Goal: Use online tool/utility: Utilize a website feature to perform a specific function

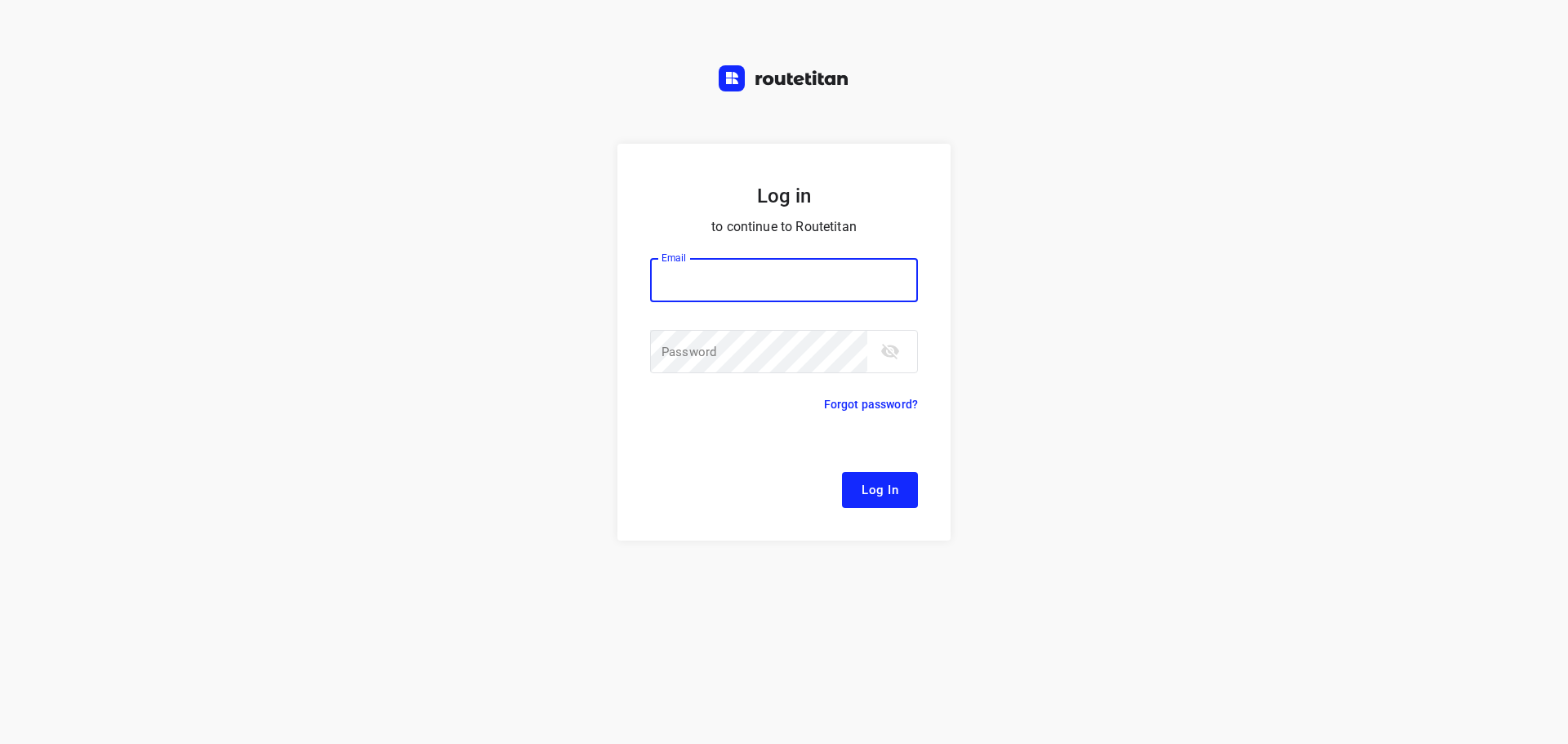
click at [703, 278] on input "email" at bounding box center [784, 280] width 268 height 44
type input "[EMAIL_ADDRESS][DOMAIN_NAME]"
click at [885, 495] on span "Log In" at bounding box center [880, 490] width 37 height 21
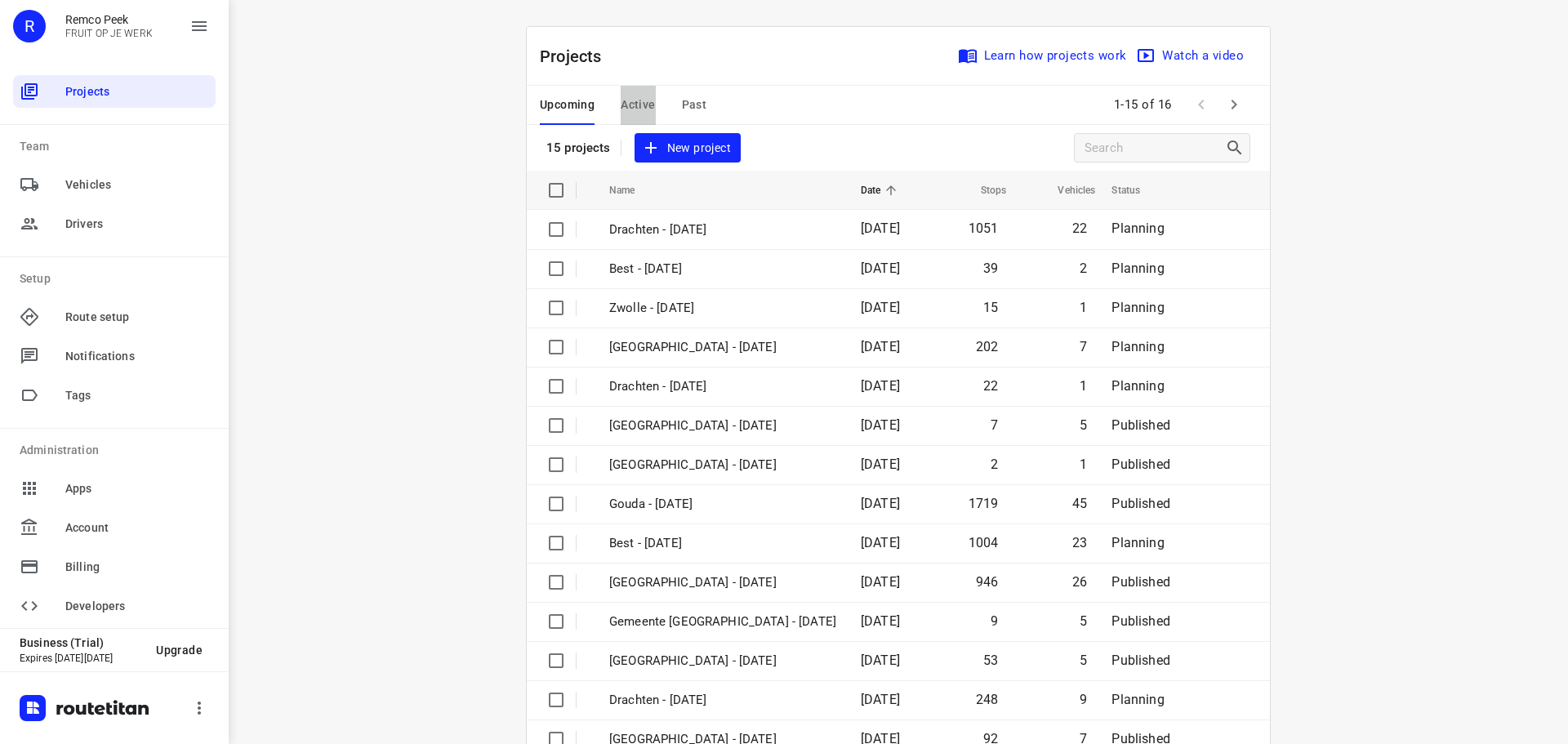
click at [621, 105] on span "Active" at bounding box center [637, 105] width 34 height 20
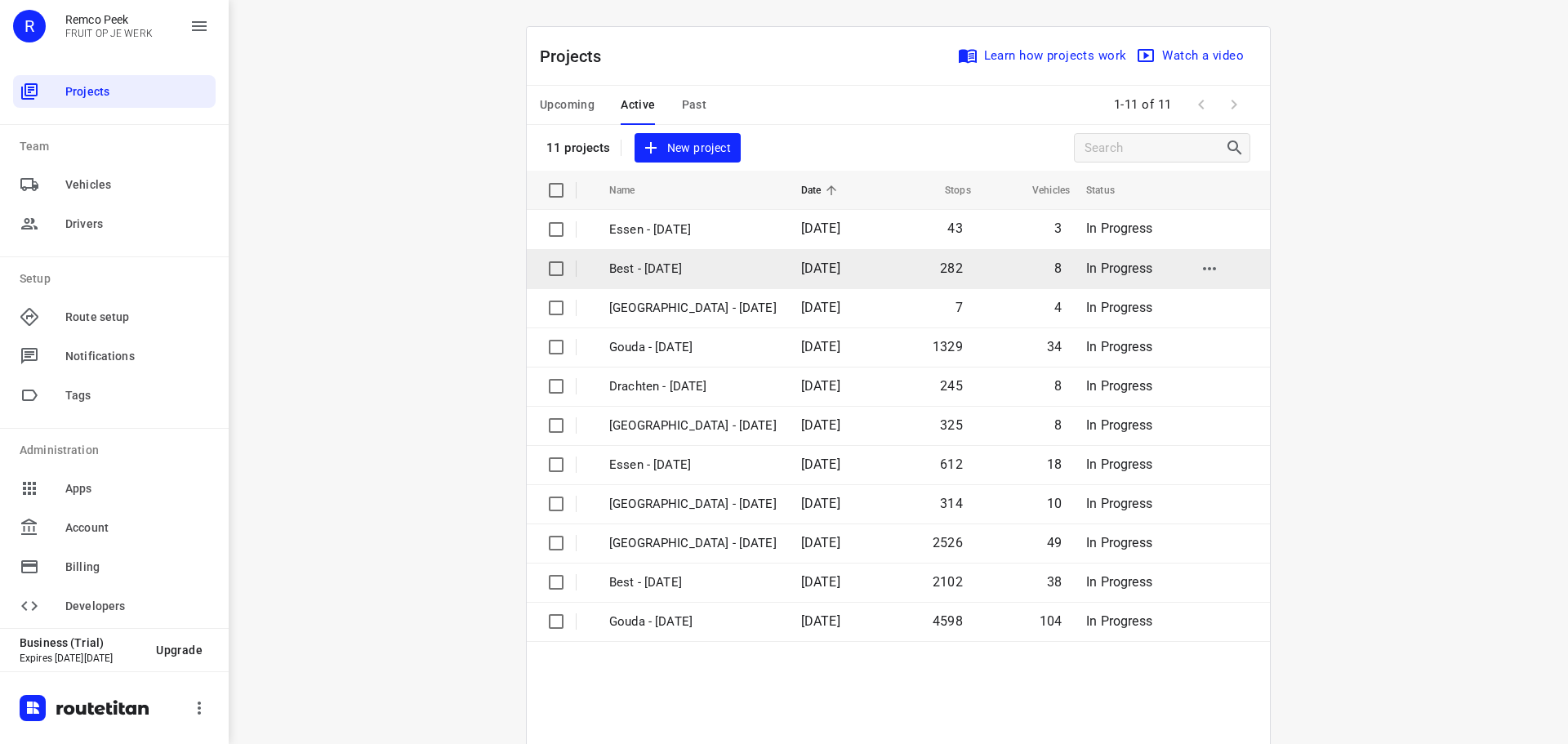
click at [714, 266] on p "Best - [DATE]" at bounding box center [693, 269] width 168 height 18
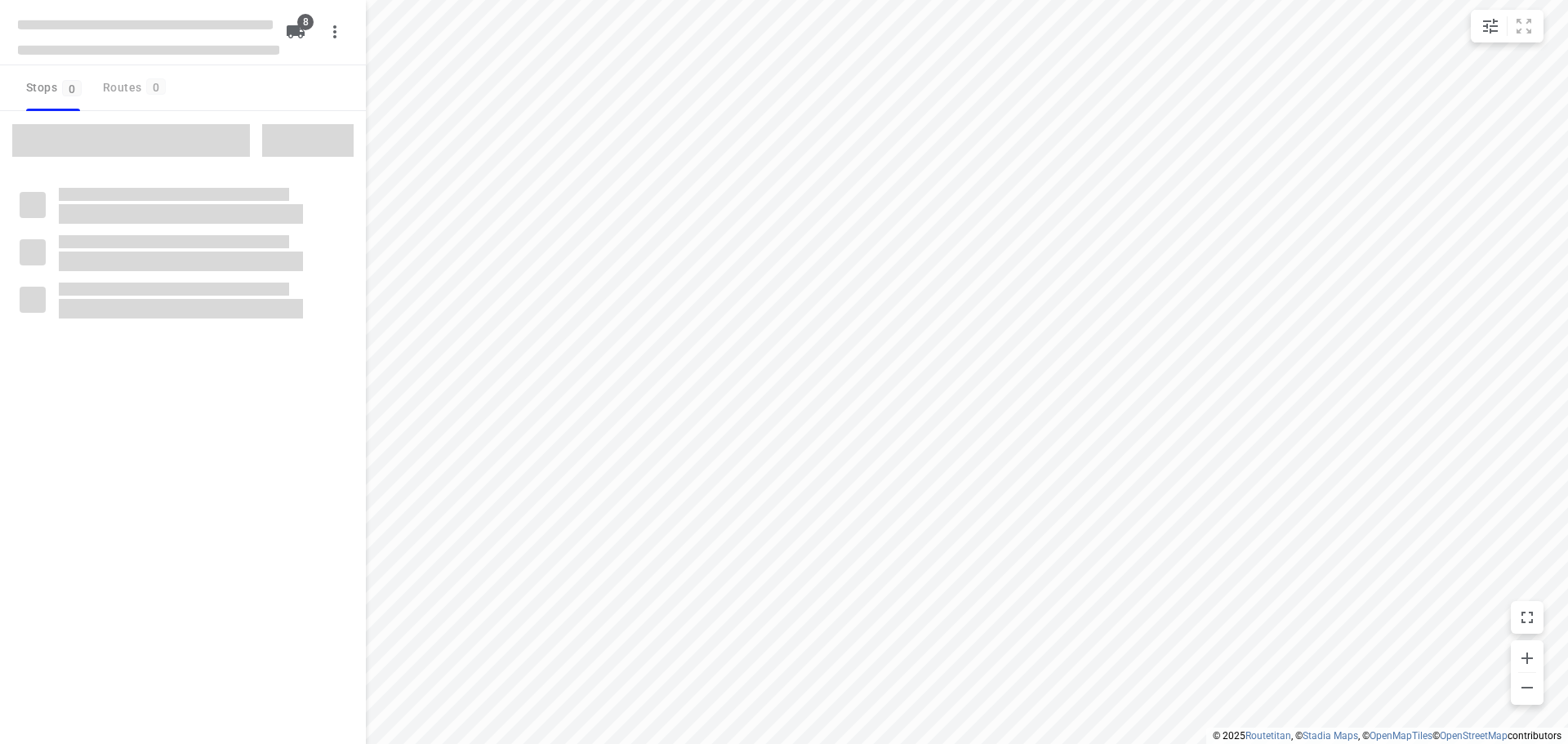
type input "distance"
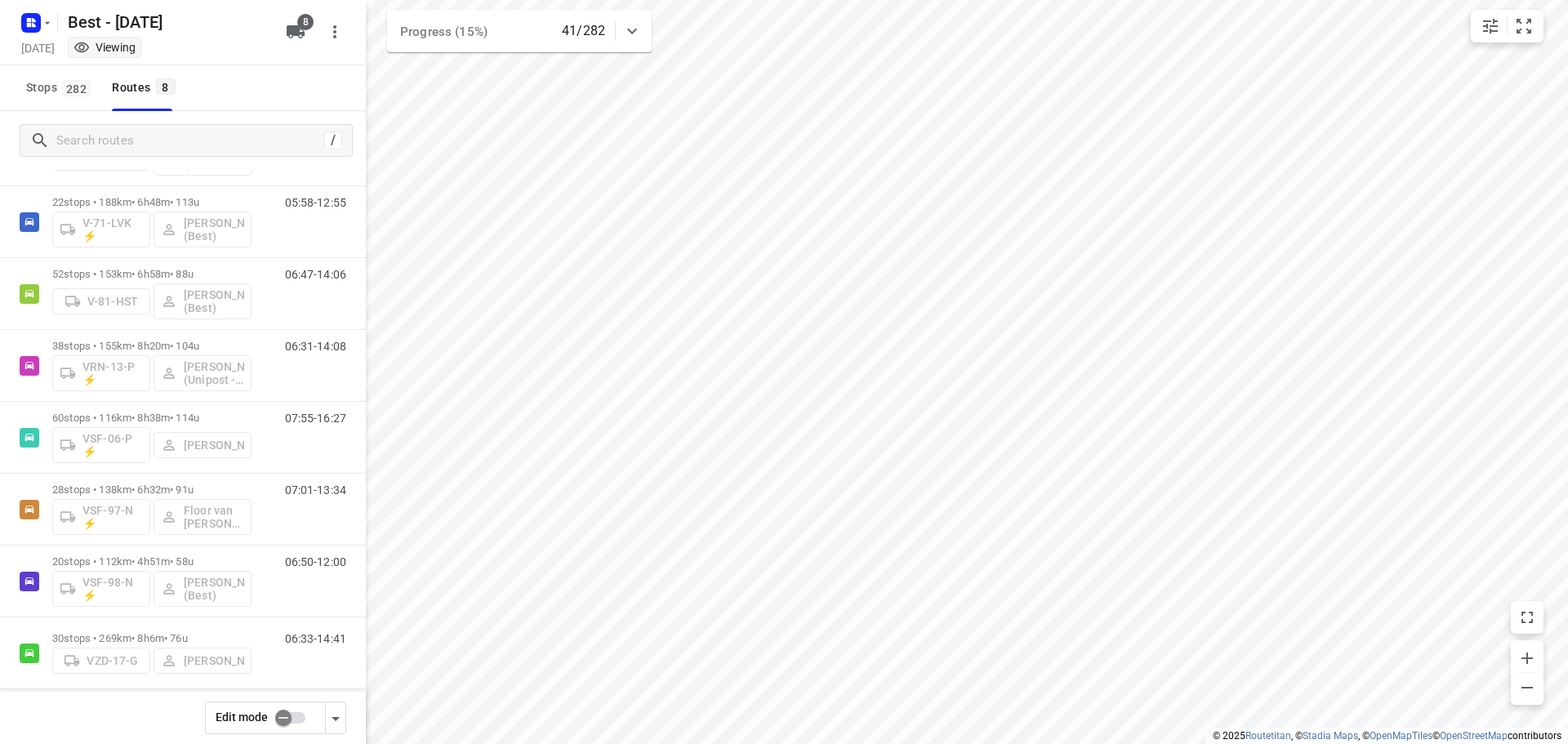
scroll to position [106, 0]
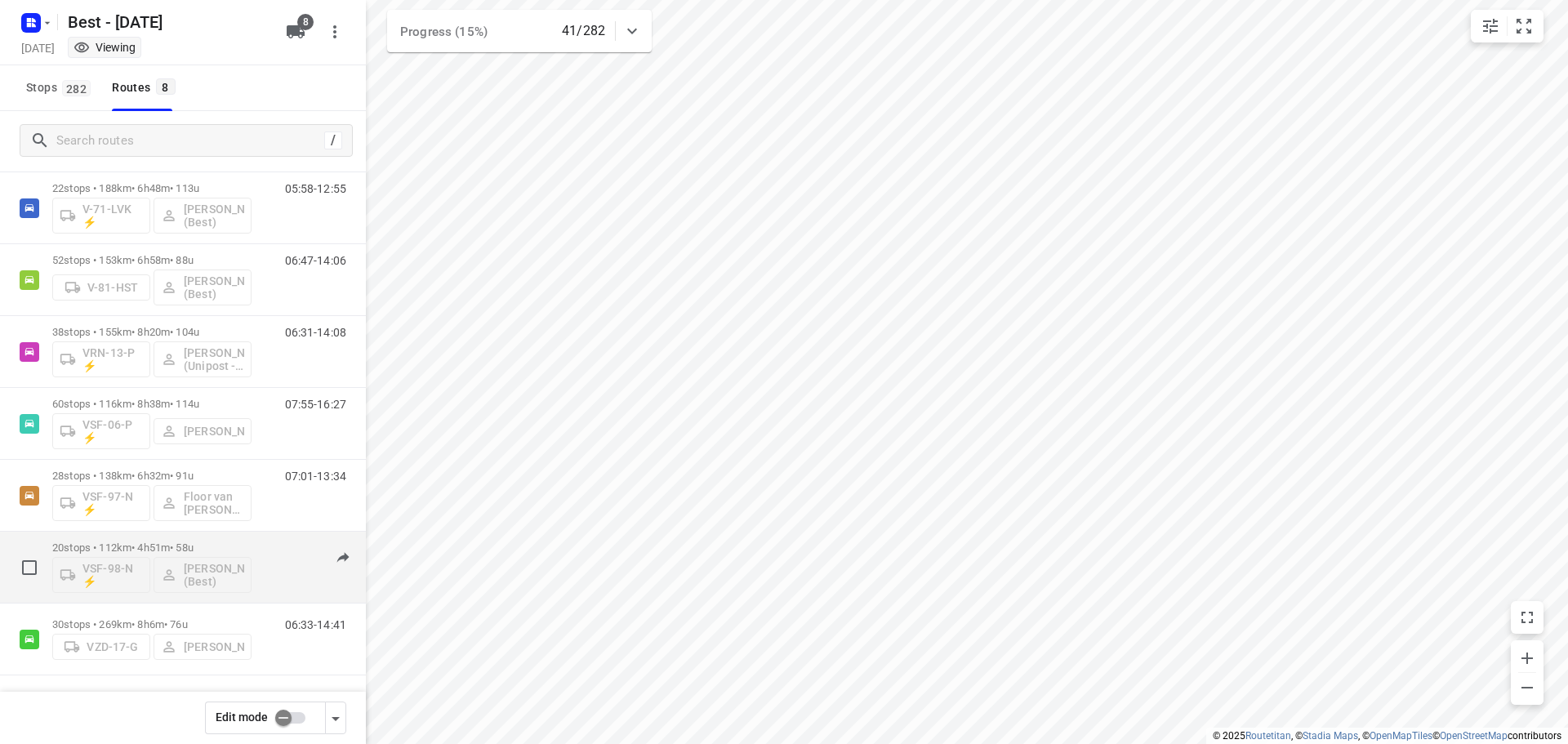
click at [217, 538] on div "20 stops • 112km • 4h51m • 58u VSF-98-N ⚡ [PERSON_NAME] (Best)" at bounding box center [152, 567] width 199 height 68
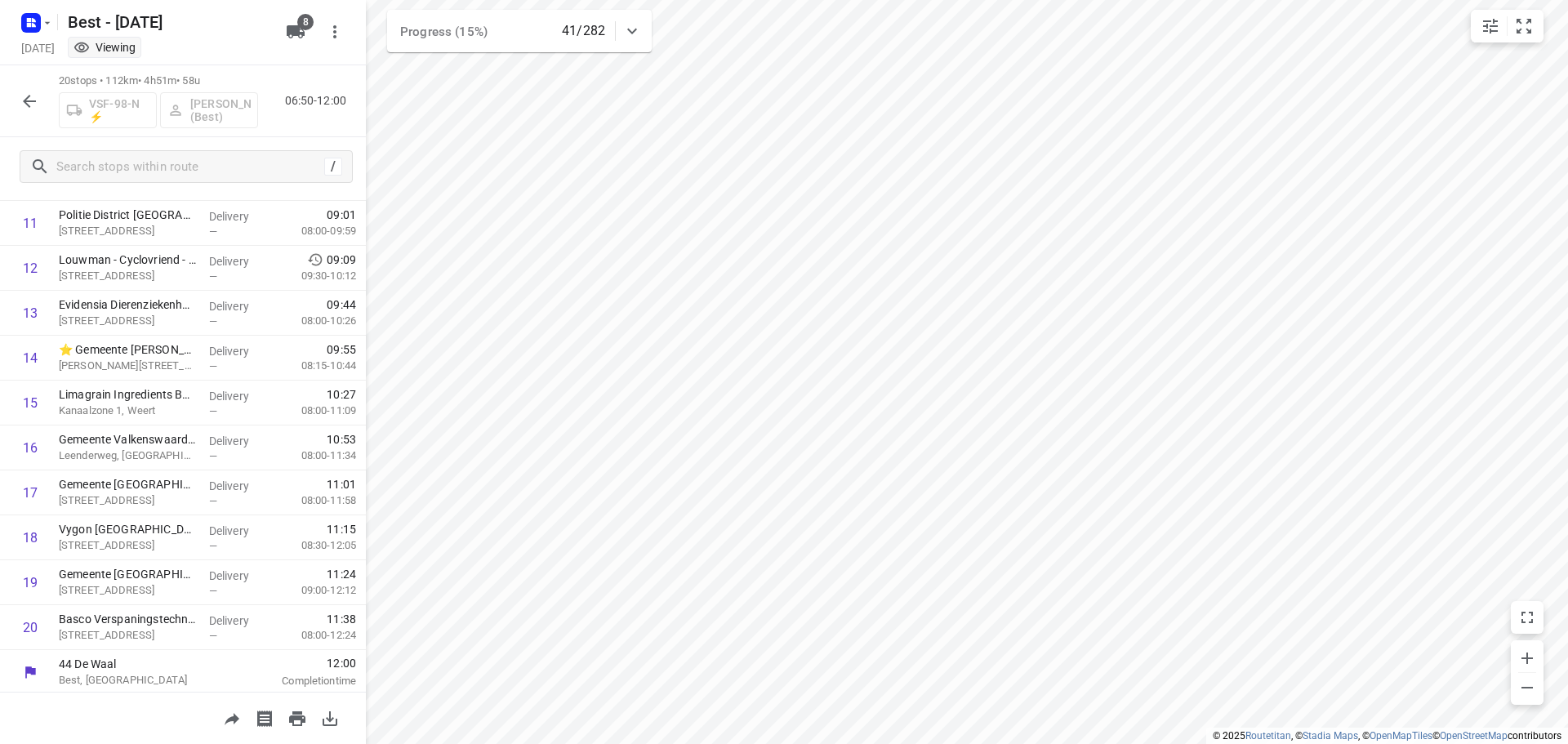
scroll to position [529, 0]
click at [38, 102] on icon "button" at bounding box center [29, 100] width 19 height 19
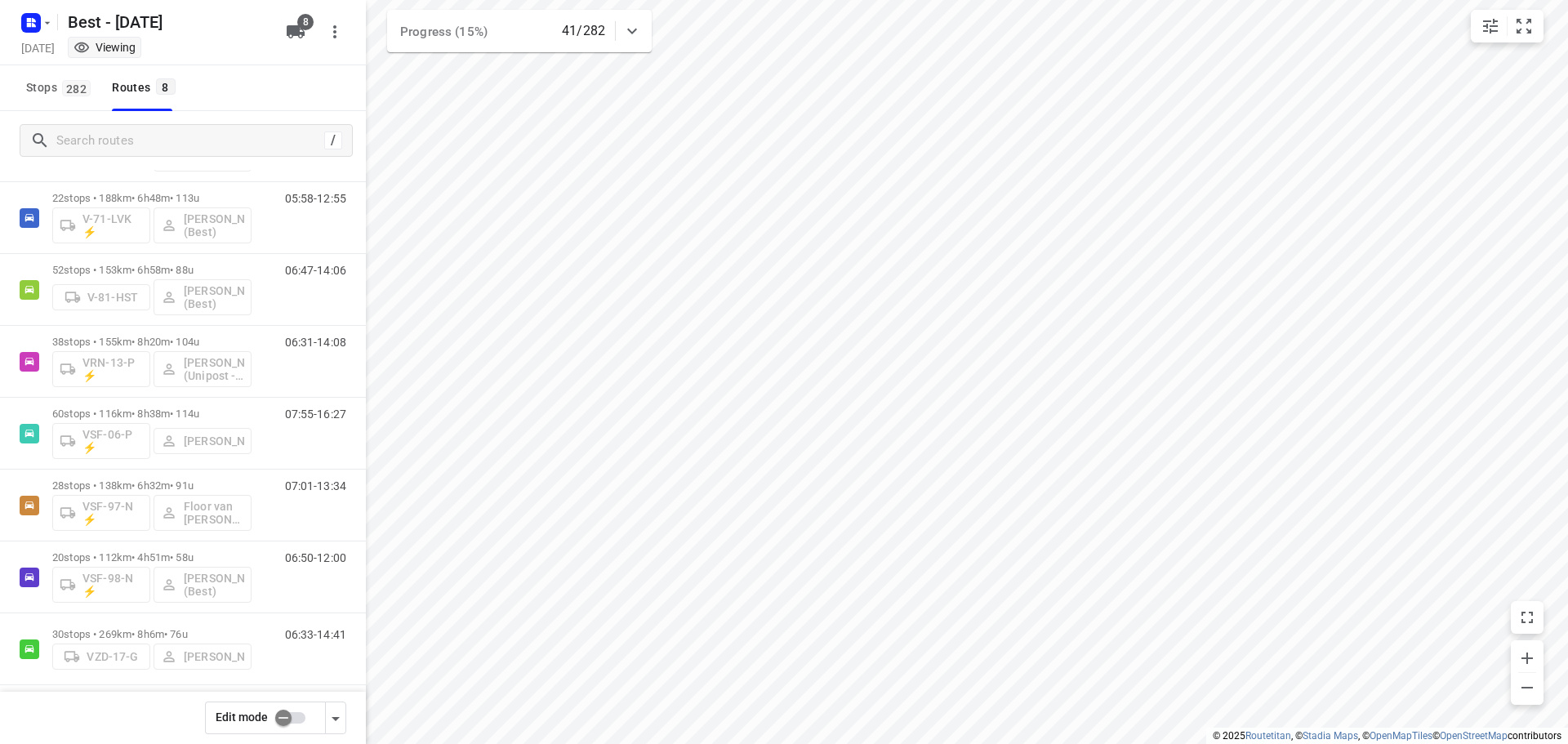
scroll to position [67, 0]
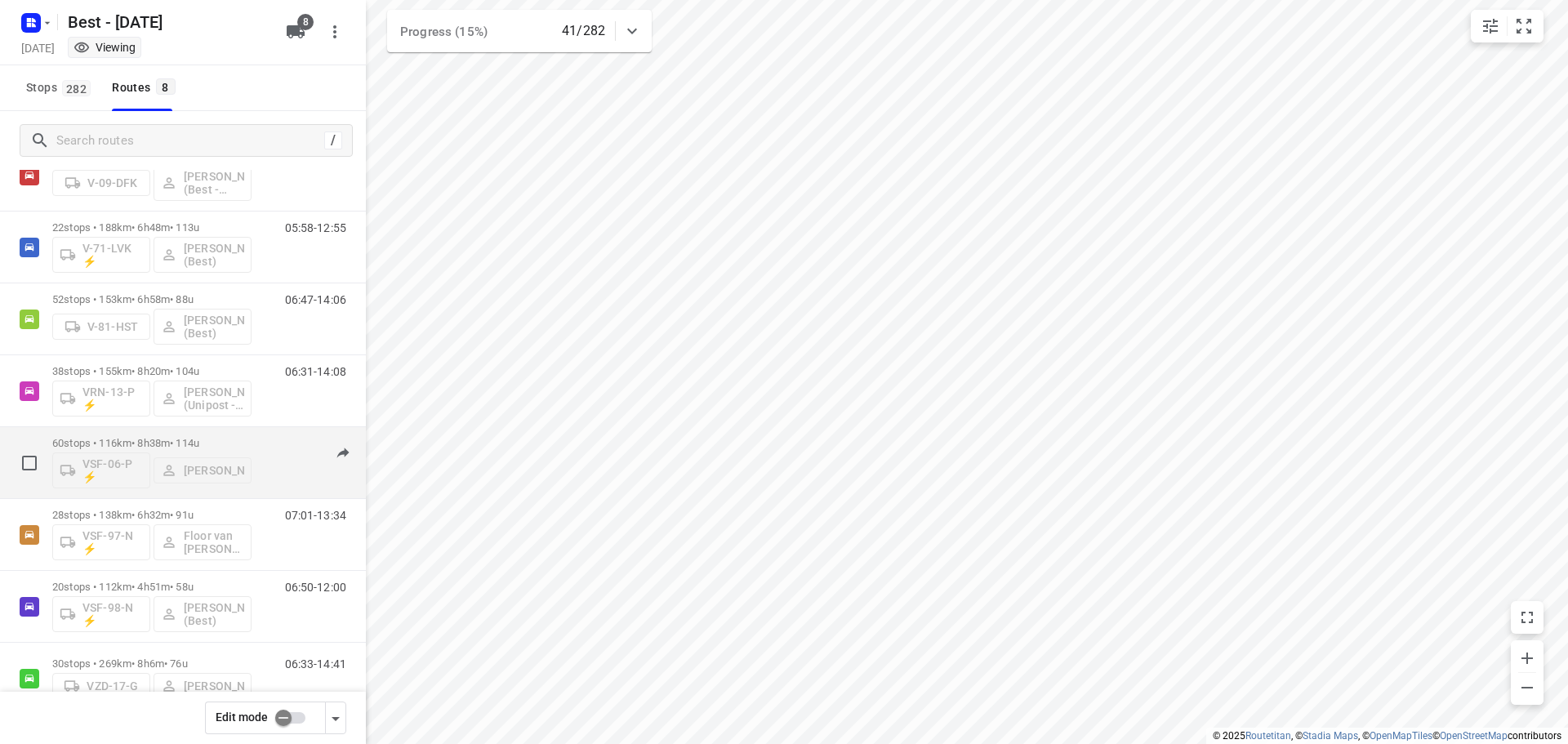
click at [176, 443] on p "60 stops • 116km • 8h38m • 114u" at bounding box center [152, 443] width 199 height 12
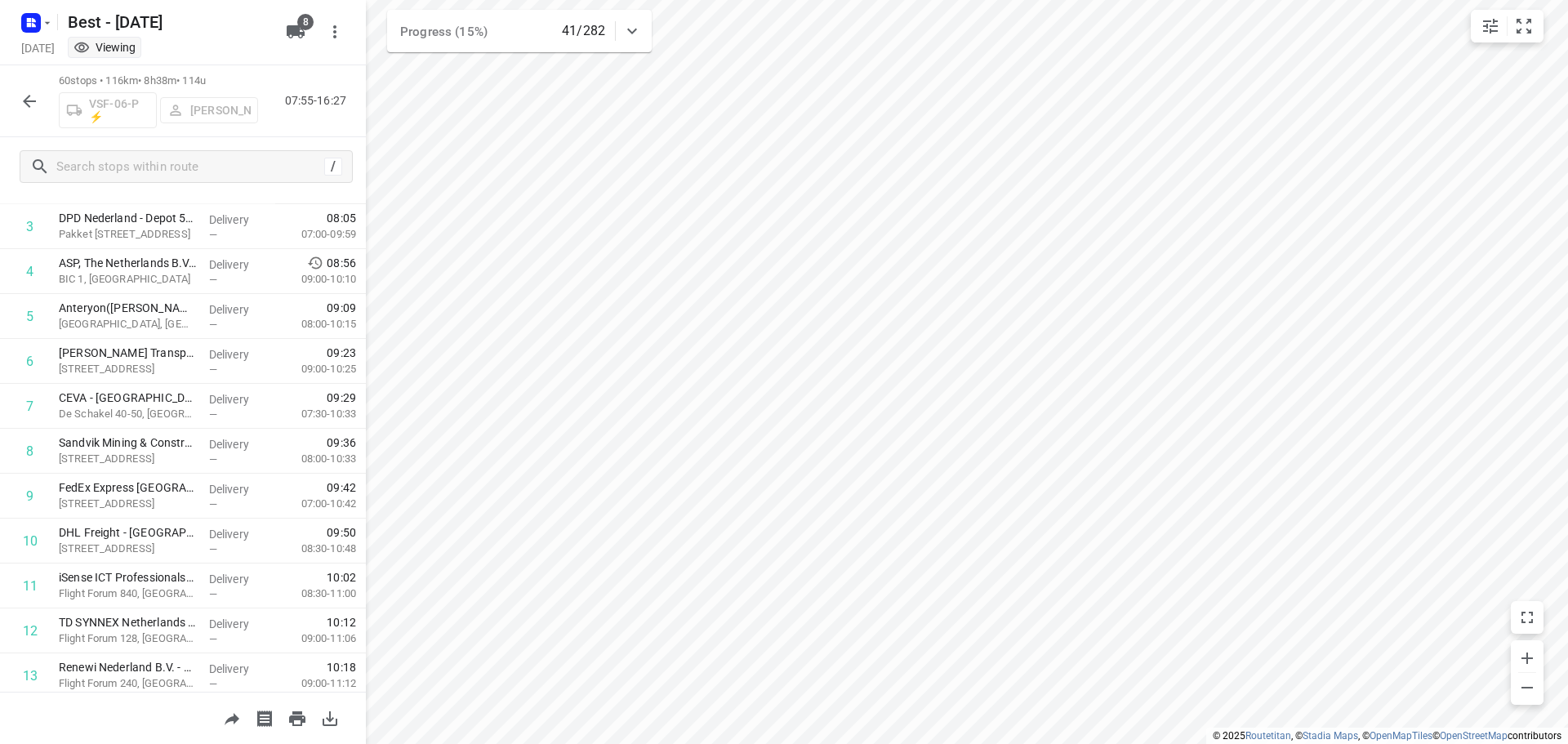
scroll to position [0, 0]
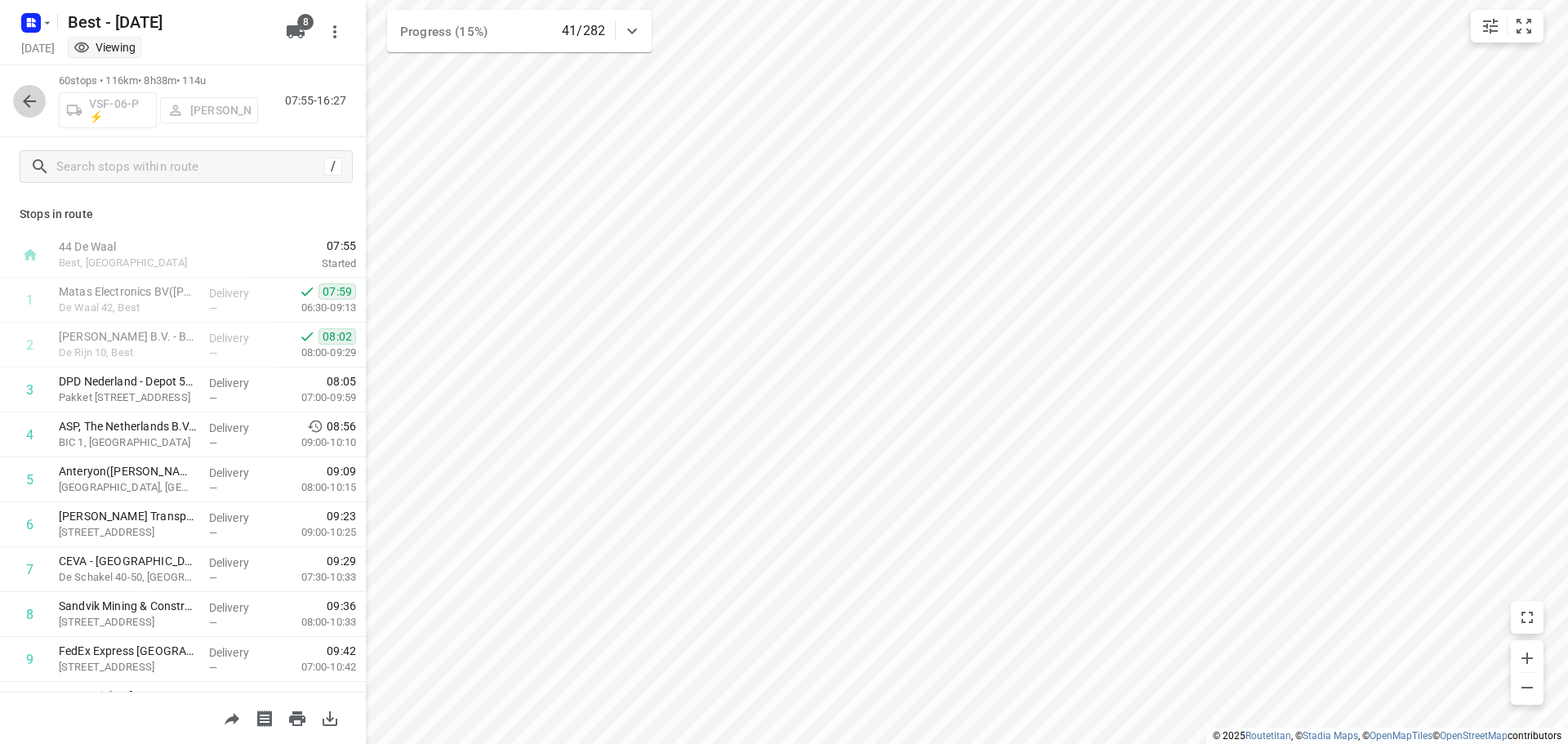
click at [18, 110] on button "button" at bounding box center [29, 100] width 32 height 32
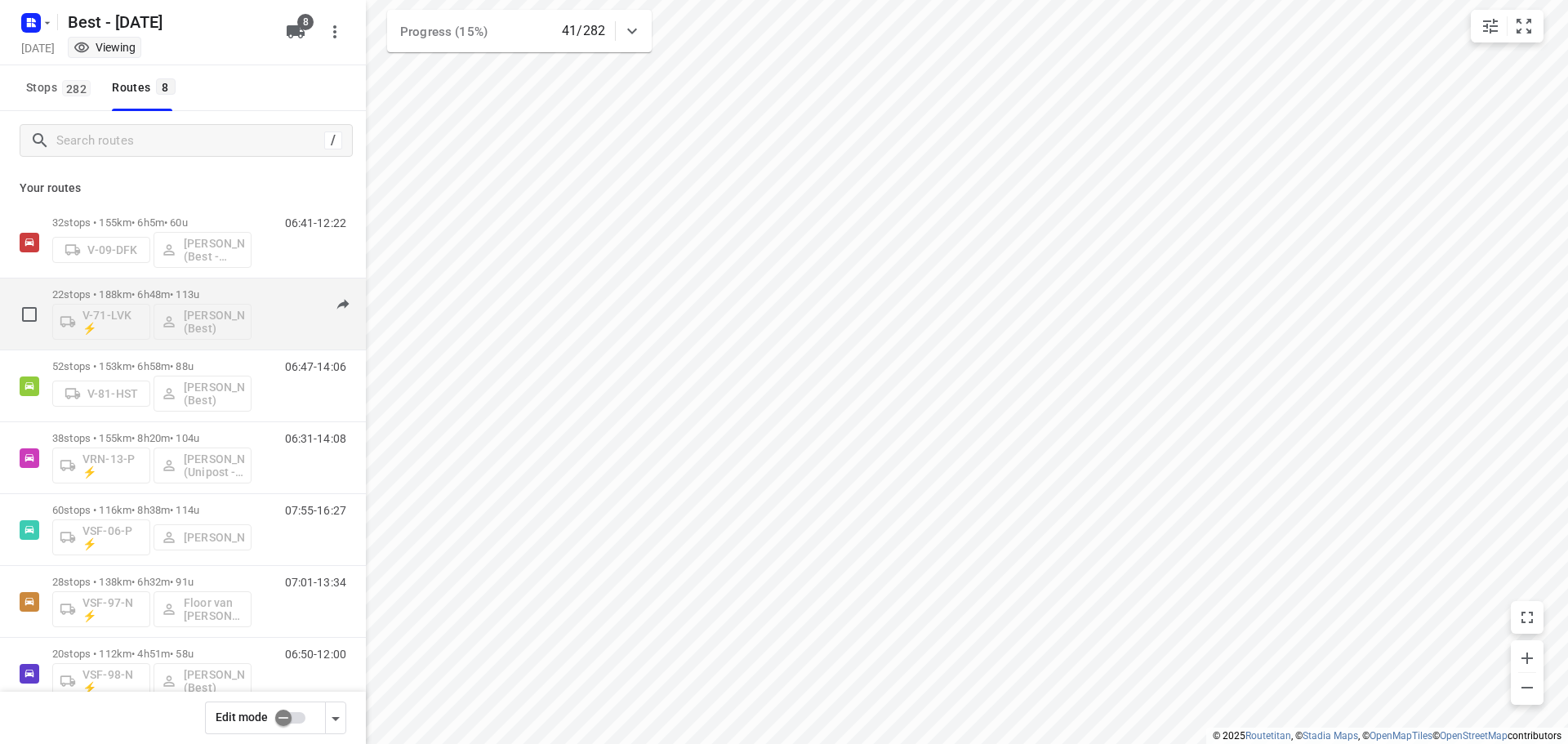
click at [203, 308] on div "V-71-LVK ⚡ [PERSON_NAME] - van Doren (Best)" at bounding box center [152, 320] width 199 height 40
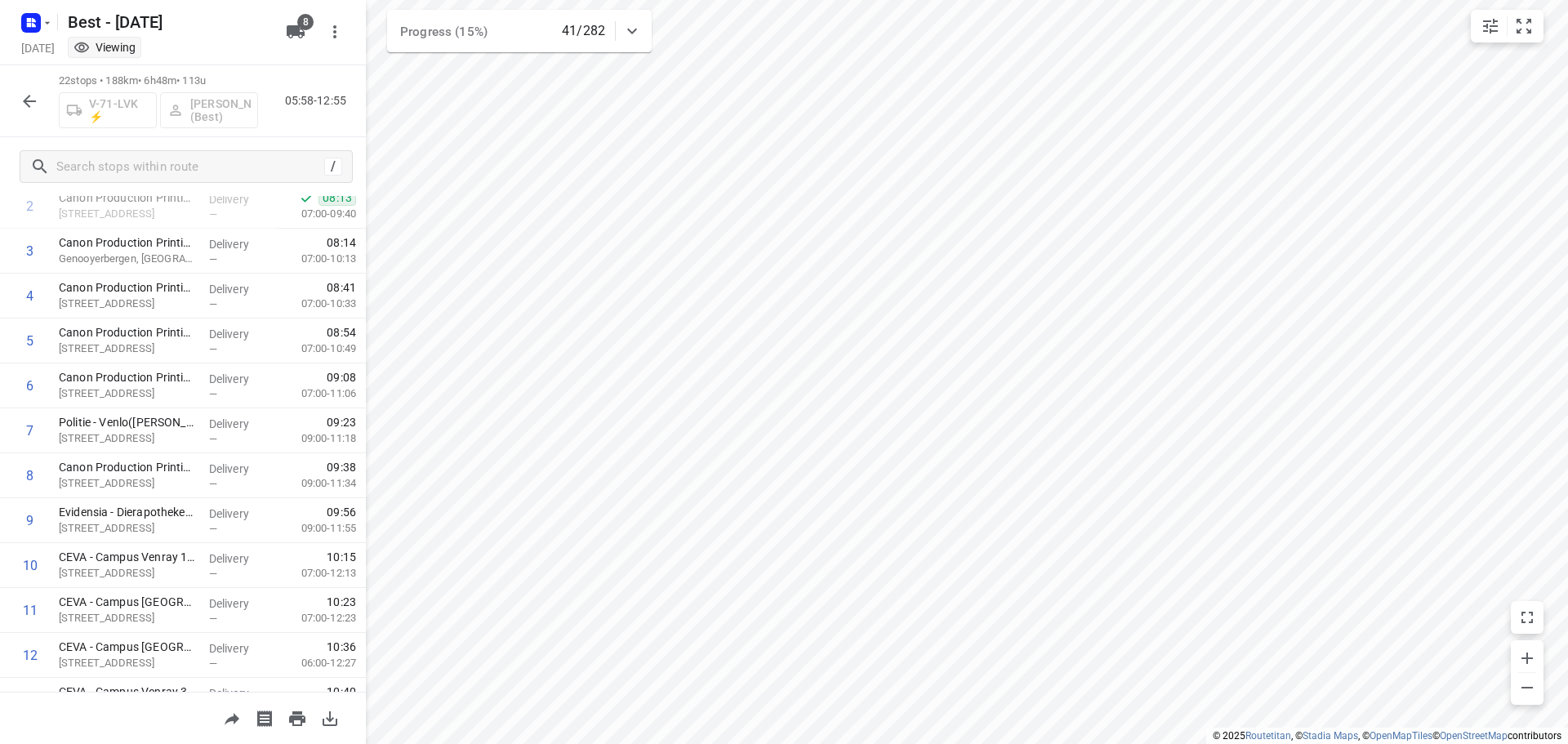
scroll to position [143, 0]
click at [28, 115] on button "button" at bounding box center [29, 100] width 32 height 32
